Goal: Navigation & Orientation: Find specific page/section

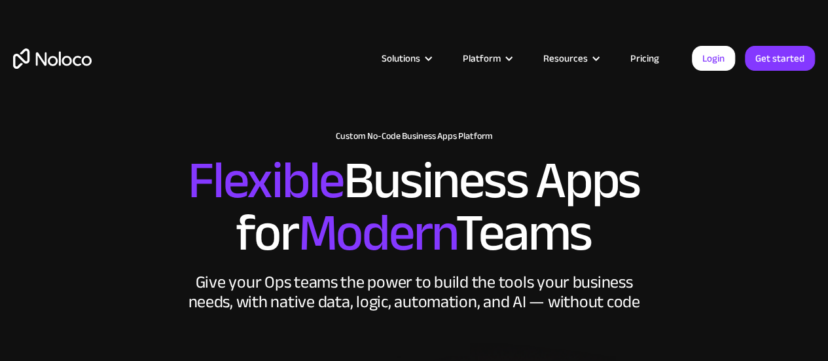
click at [653, 50] on link "Pricing" at bounding box center [645, 58] width 62 height 17
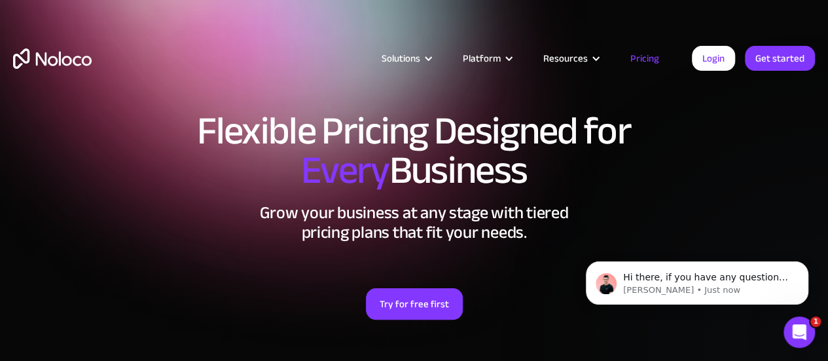
click at [38, 54] on img "home" at bounding box center [52, 58] width 79 height 20
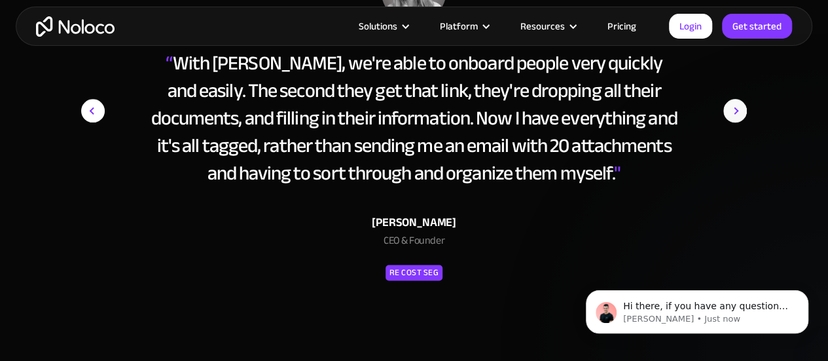
scroll to position [5813, 0]
